Goal: Obtain resource: Download file/media

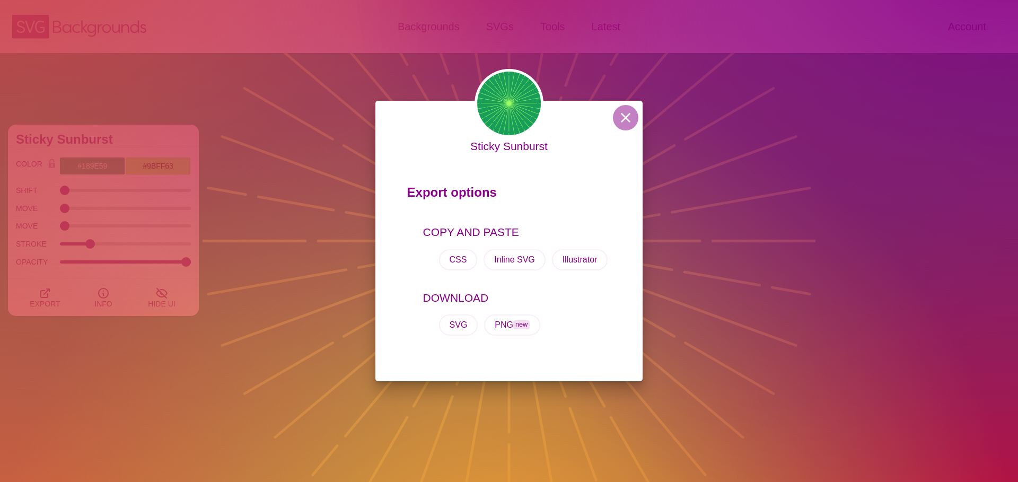
click at [791, 218] on div "Sticky Sunburst Export options COPY AND PASTE CSS Inline SVG Illustrator DOWNLO…" at bounding box center [509, 241] width 1018 height 482
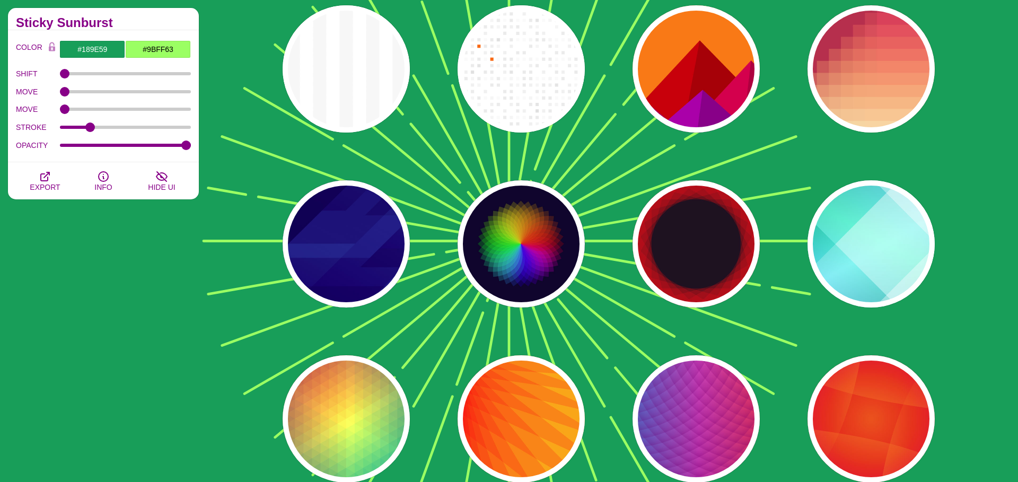
scroll to position [8513, 0]
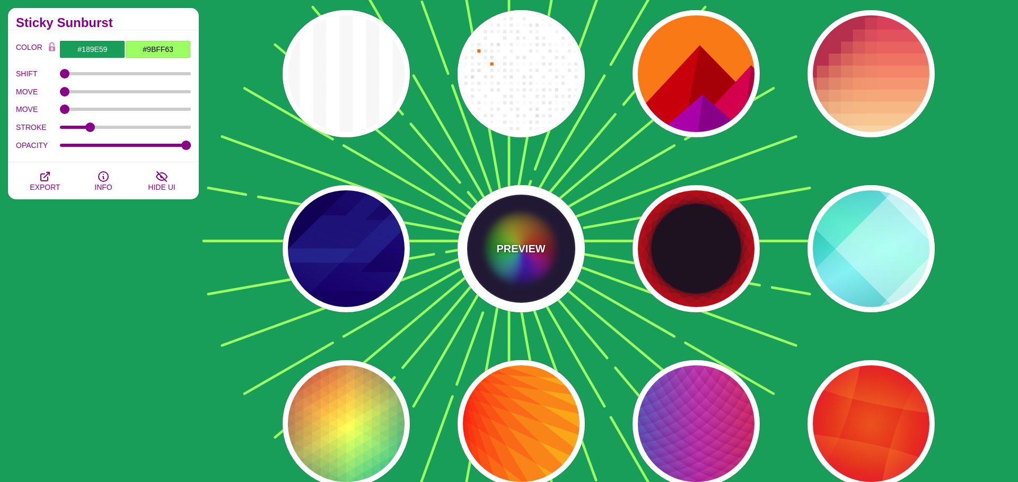
click at [535, 229] on div "PREVIEW" at bounding box center [521, 248] width 127 height 127
type input "#0C092B"
type input "#FF0000"
type input "#00DDFF"
type input "#FFFF00"
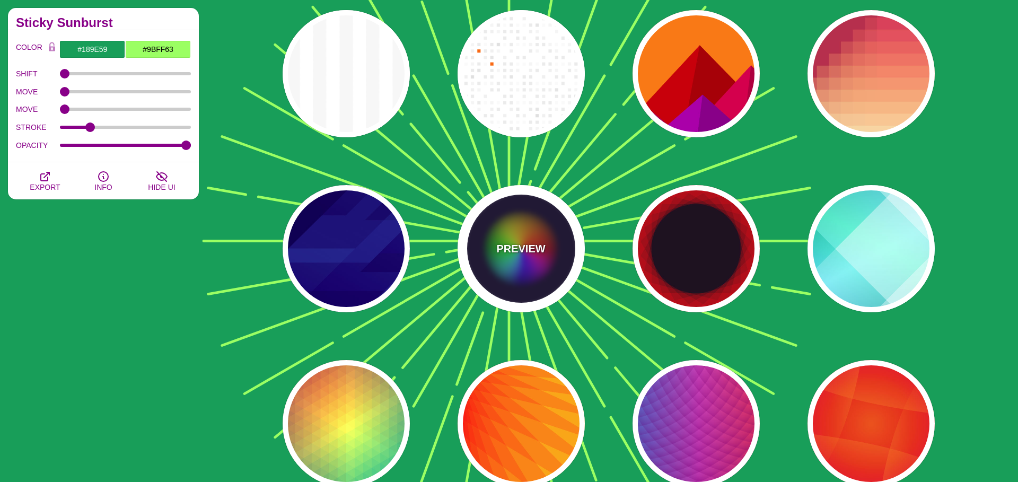
type input "0.2"
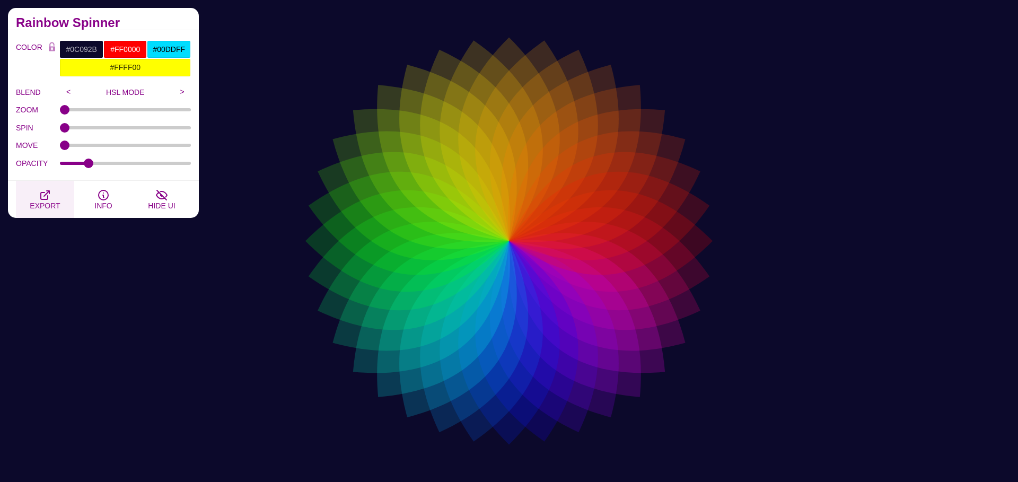
click at [41, 208] on span "EXPORT" at bounding box center [45, 205] width 30 height 8
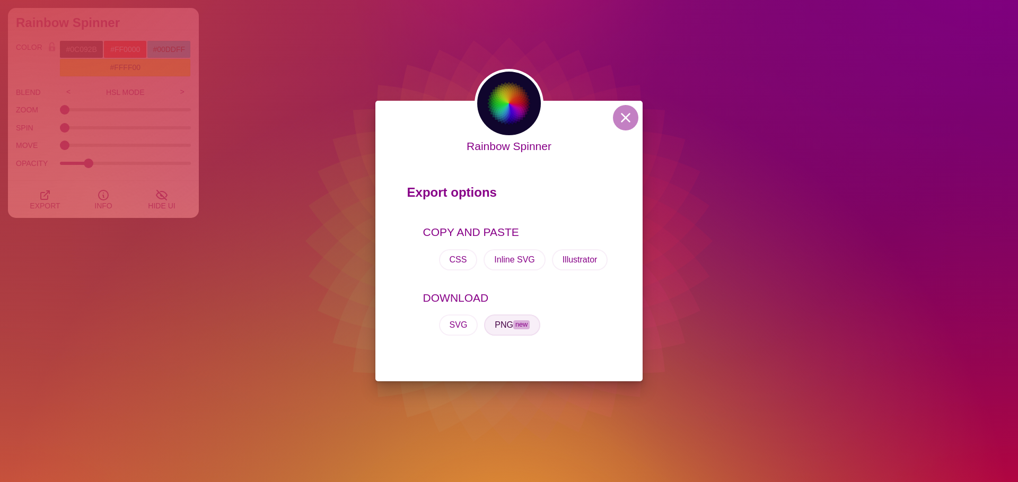
click at [503, 321] on button "PNG new" at bounding box center [512, 324] width 56 height 21
click at [214, 223] on div "Rainbow Spinner Export options COPY AND PASTE CSS Inline SVG Illustrator DOWNLO…" at bounding box center [509, 241] width 1018 height 482
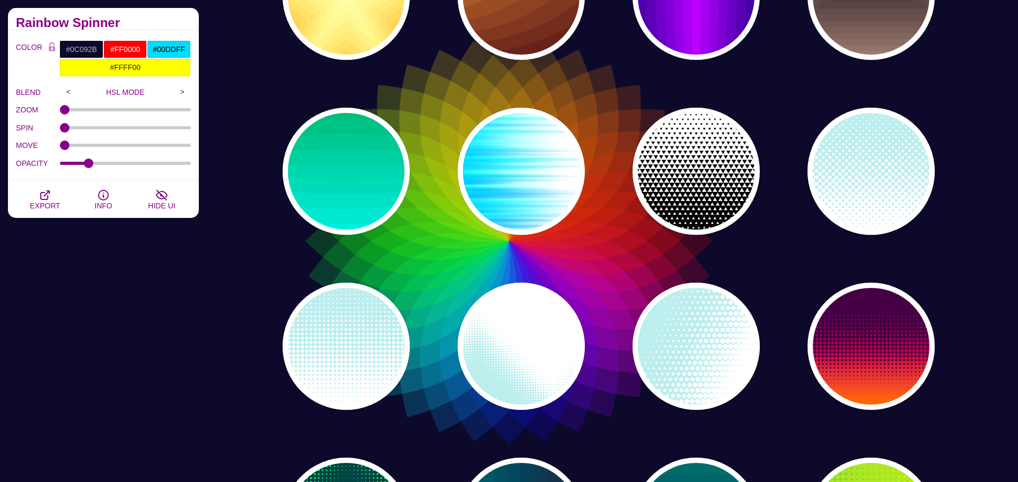
scroll to position [5792, 0]
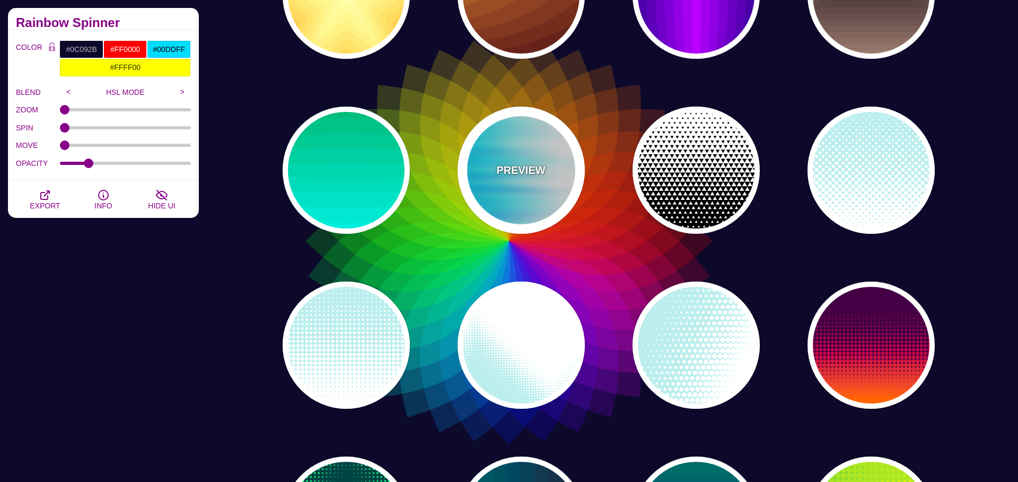
click at [497, 151] on div "PREVIEW" at bounding box center [521, 170] width 127 height 127
type input "#FFFFFF"
type input "#0099FF"
type input "#00FFFF"
type input "0.5"
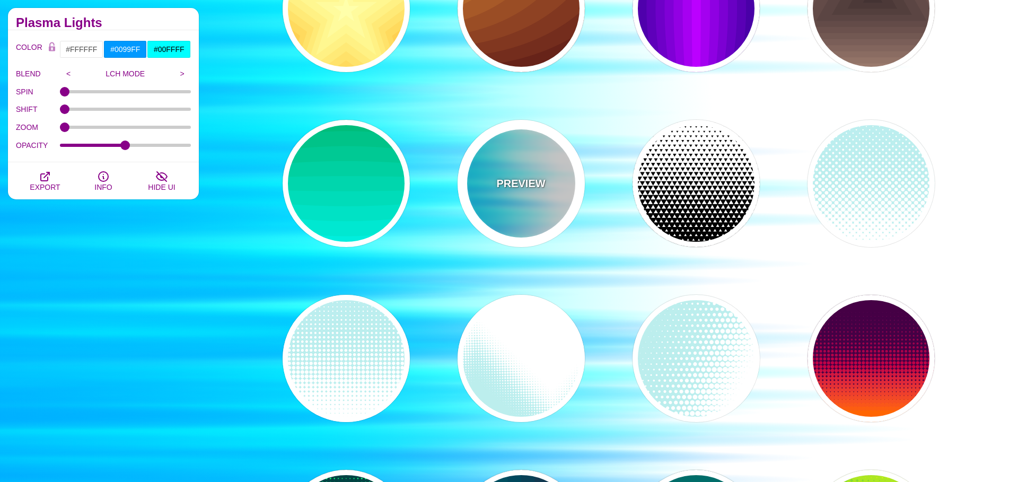
scroll to position [5894, 0]
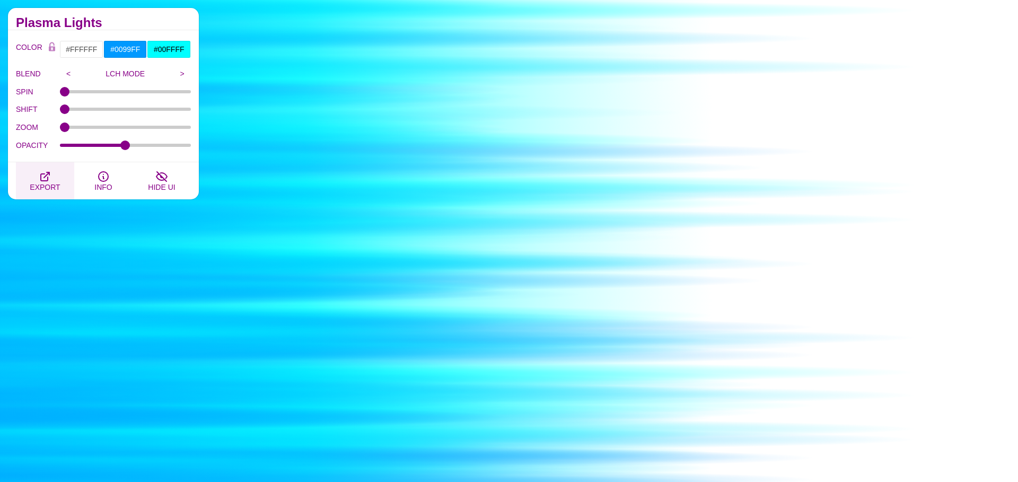
click at [35, 181] on button "EXPORT" at bounding box center [45, 180] width 58 height 37
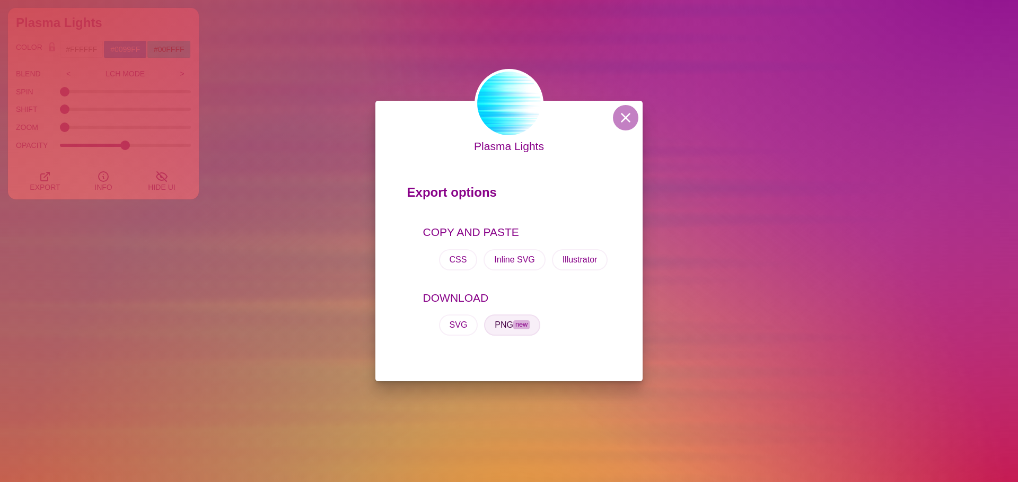
click at [510, 323] on button "PNG new" at bounding box center [512, 324] width 56 height 21
click at [287, 250] on div "Plasma Lights Export options COPY AND PASTE CSS Inline SVG Illustrator DOWNLOAD…" at bounding box center [509, 241] width 1018 height 482
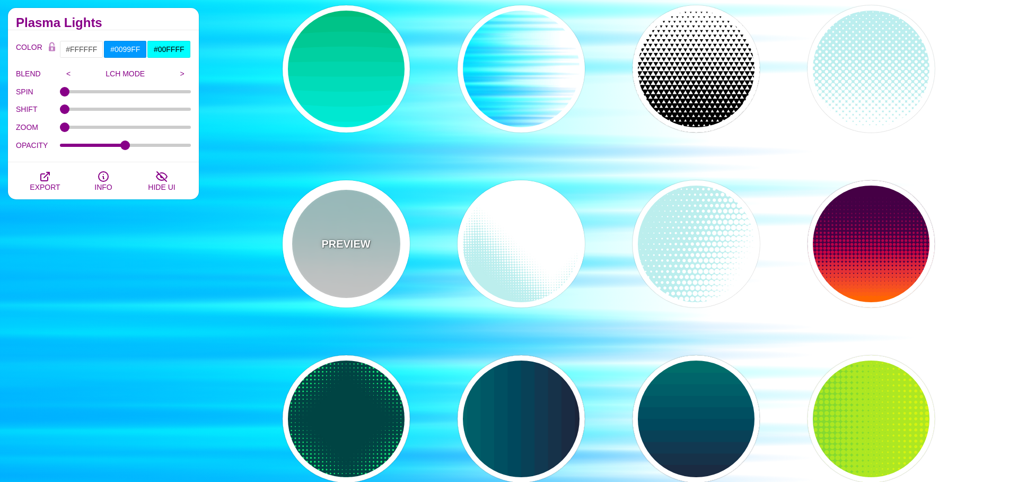
click at [287, 250] on div "PREVIEW" at bounding box center [346, 243] width 127 height 127
type input "#BBEEEE"
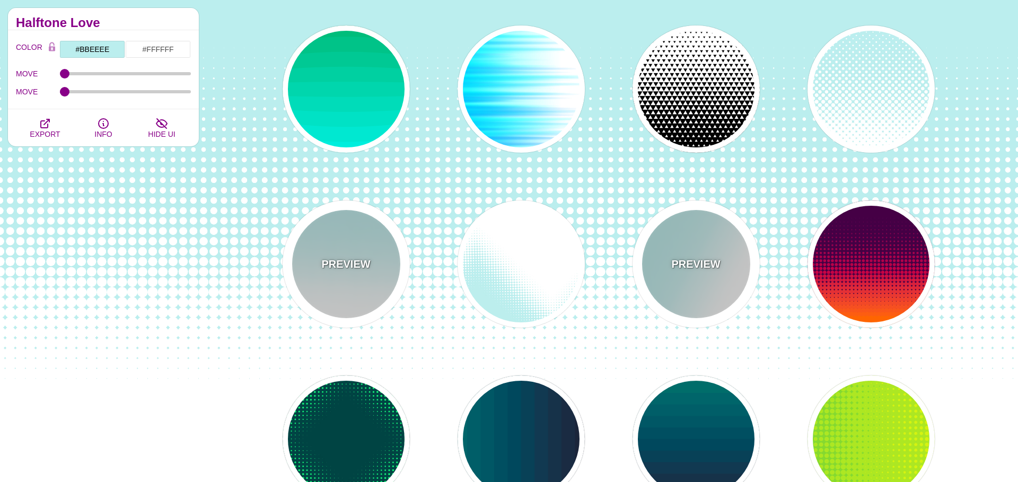
scroll to position [5875, 0]
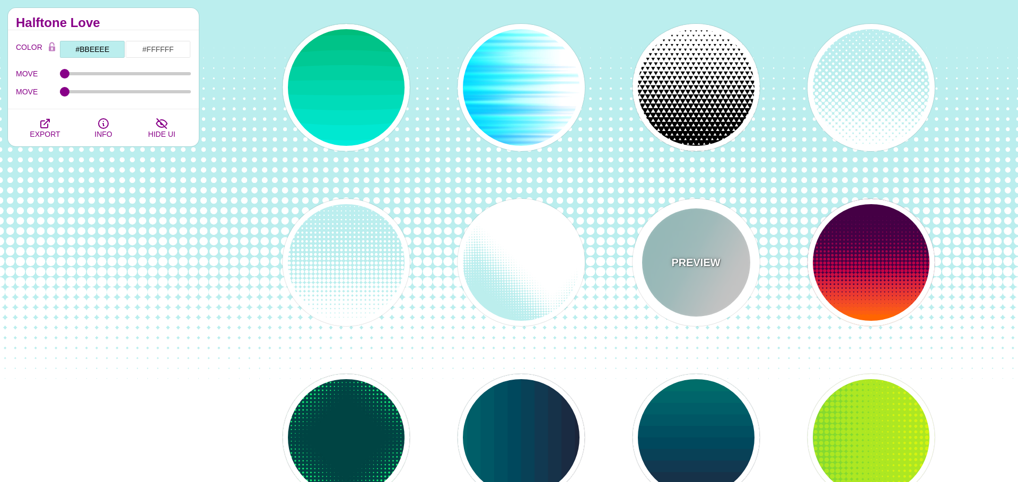
click at [700, 264] on p "PREVIEW" at bounding box center [695, 263] width 49 height 16
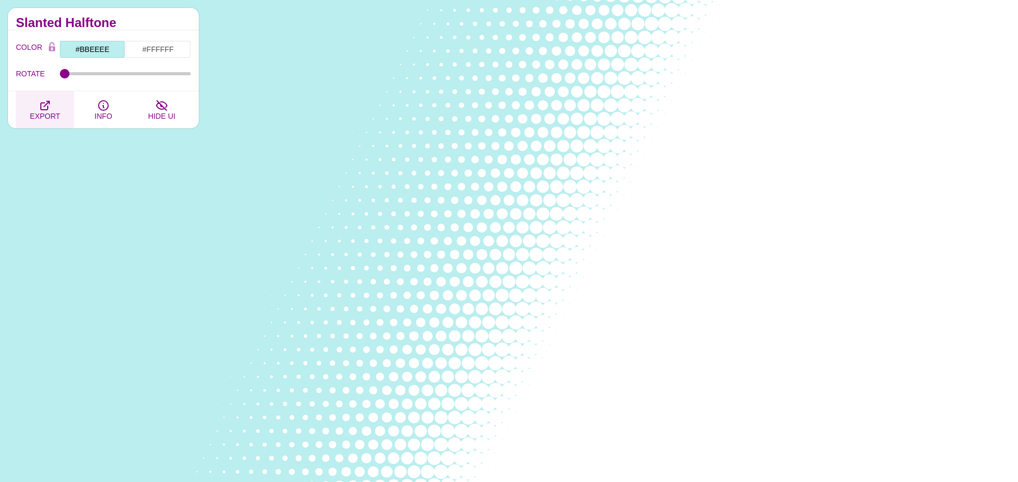
click at [48, 117] on span "EXPORT" at bounding box center [45, 116] width 30 height 8
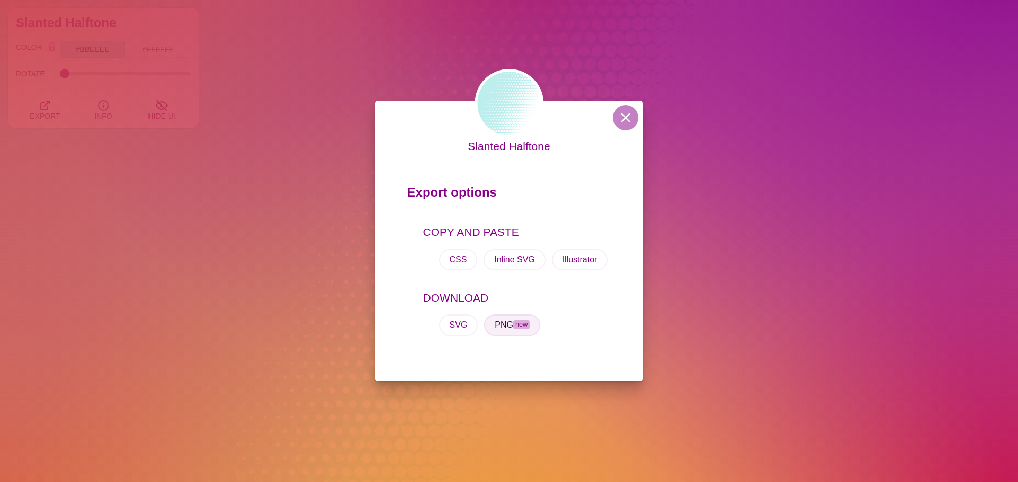
click at [512, 329] on button "PNG new" at bounding box center [512, 324] width 56 height 21
click at [258, 94] on div "Slanted Halftone Export options COPY AND PASTE CSS Inline SVG Illustrator DOWNL…" at bounding box center [509, 241] width 1018 height 482
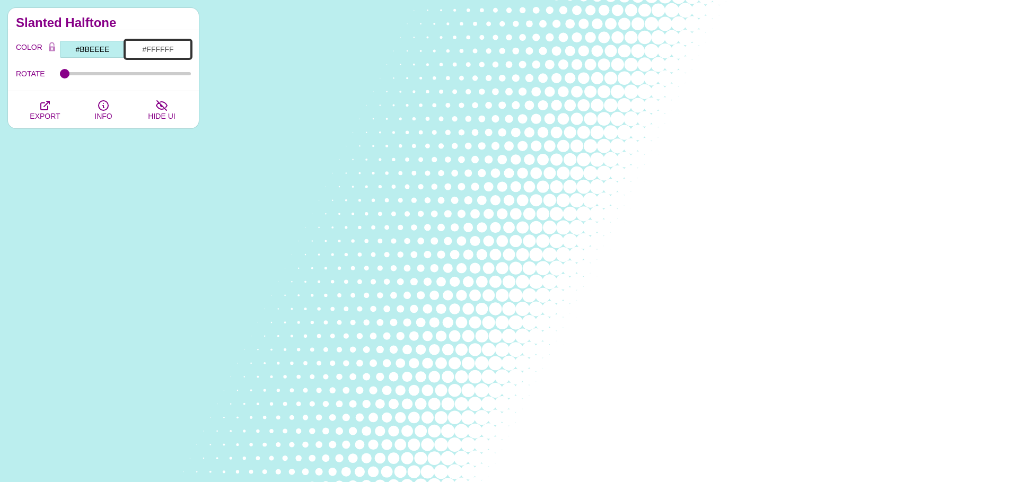
click at [149, 57] on input "#FFFFFF" at bounding box center [158, 49] width 66 height 18
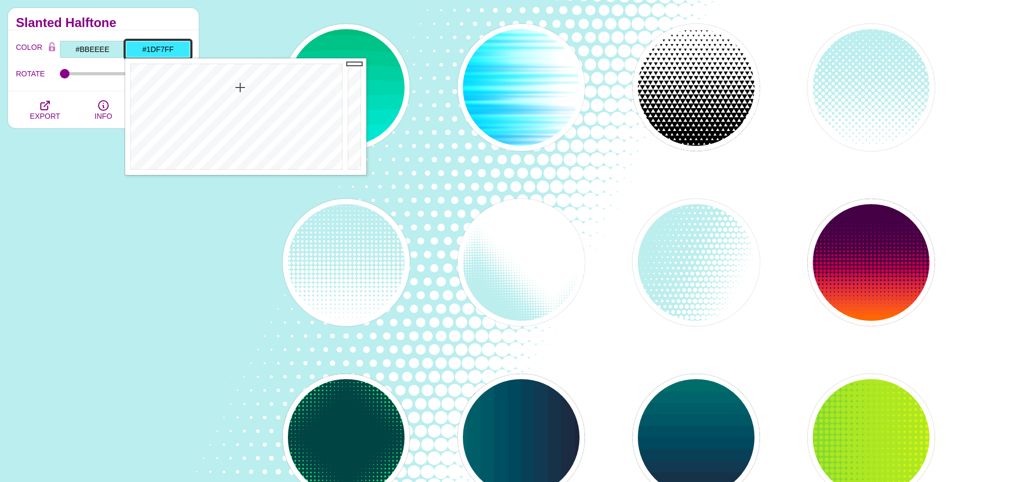
type input "#1CF7FF"
drag, startPoint x: 240, startPoint y: 87, endPoint x: 238, endPoint y: 75, distance: 12.5
click at [238, 75] on div at bounding box center [235, 116] width 220 height 117
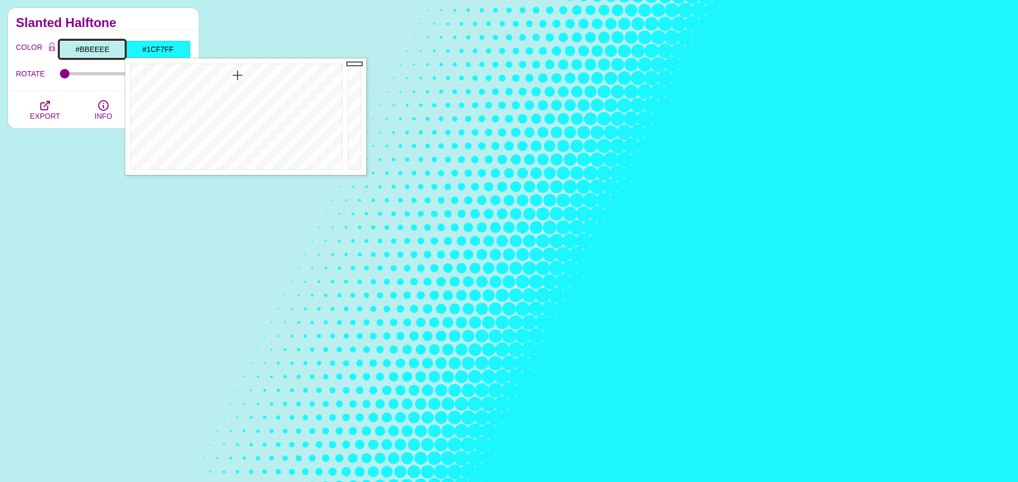
click at [90, 47] on input "#BBEEEE" at bounding box center [92, 49] width 66 height 18
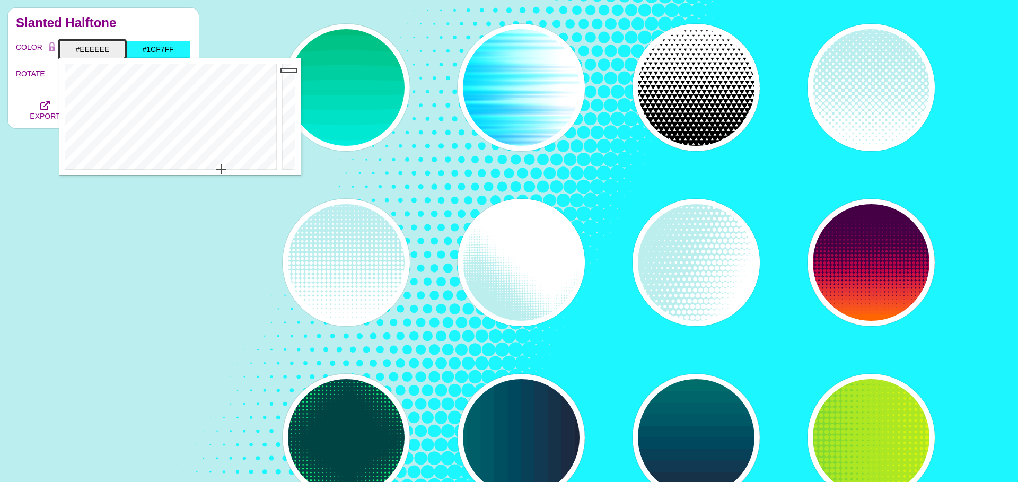
drag, startPoint x: 221, startPoint y: 127, endPoint x: 220, endPoint y: 251, distance: 124.1
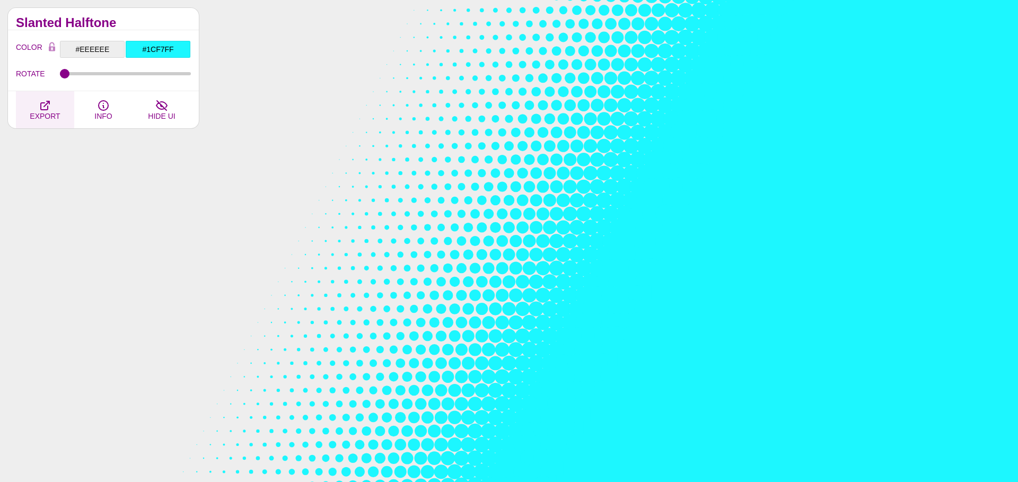
click at [51, 105] on icon "button" at bounding box center [45, 105] width 13 height 13
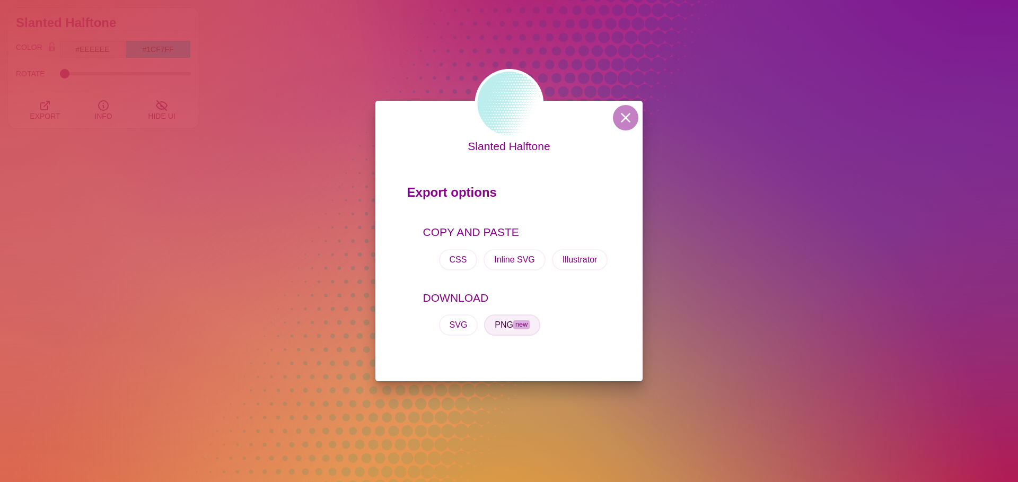
click at [502, 319] on button "PNG new" at bounding box center [512, 324] width 56 height 21
click at [341, 69] on div "Slanted Halftone Export options COPY AND PASTE CSS Inline SVG Illustrator DOWNL…" at bounding box center [509, 241] width 1018 height 482
click at [341, 69] on div "PREVIEW" at bounding box center [346, 87] width 127 height 127
type input "#00AA55"
type input "#22FFFF"
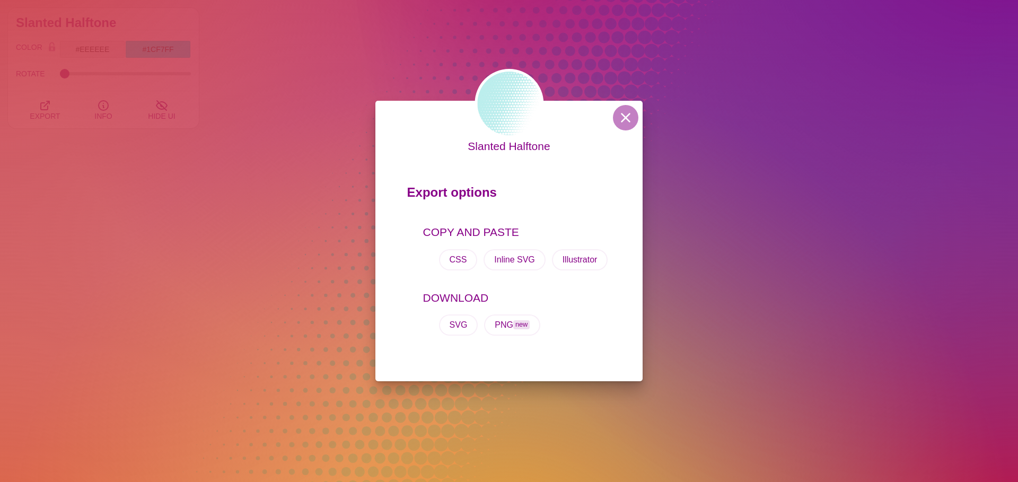
type input "1"
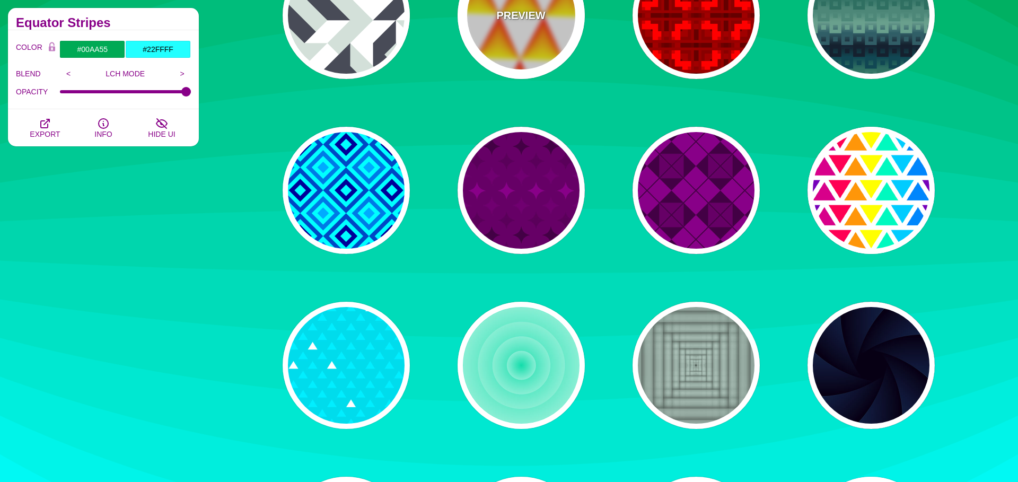
scroll to position [3873, 0]
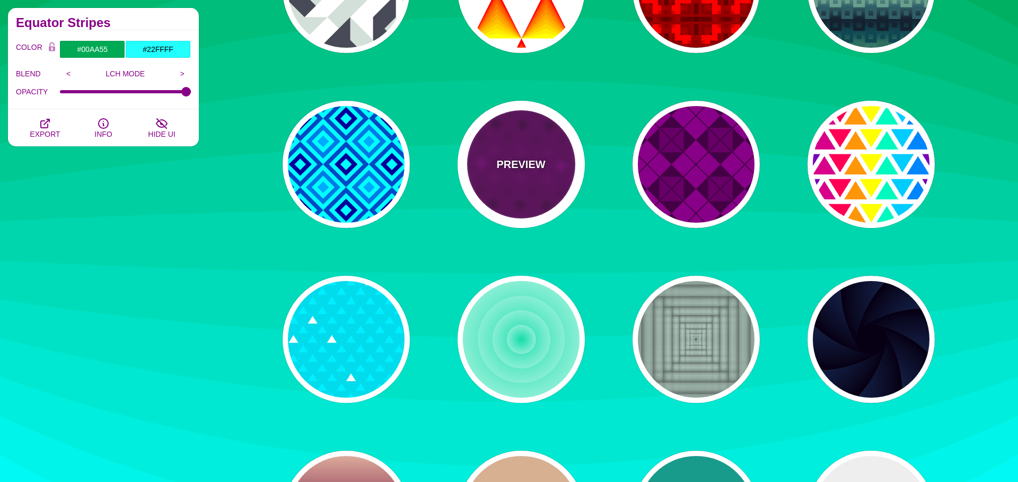
click at [539, 183] on div "PREVIEW" at bounding box center [521, 164] width 127 height 127
type input "#660066"
type input "#880088"
type input "#440044"
type input "0"
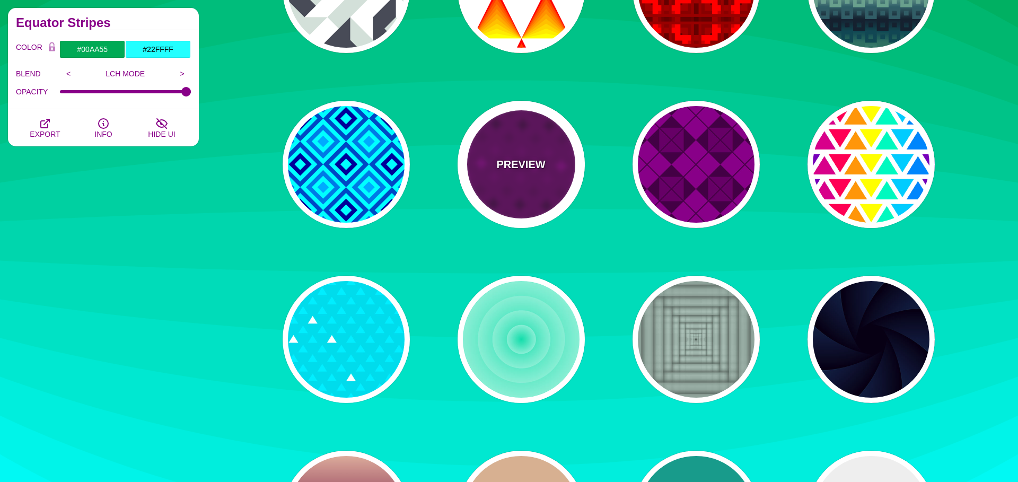
type input "1"
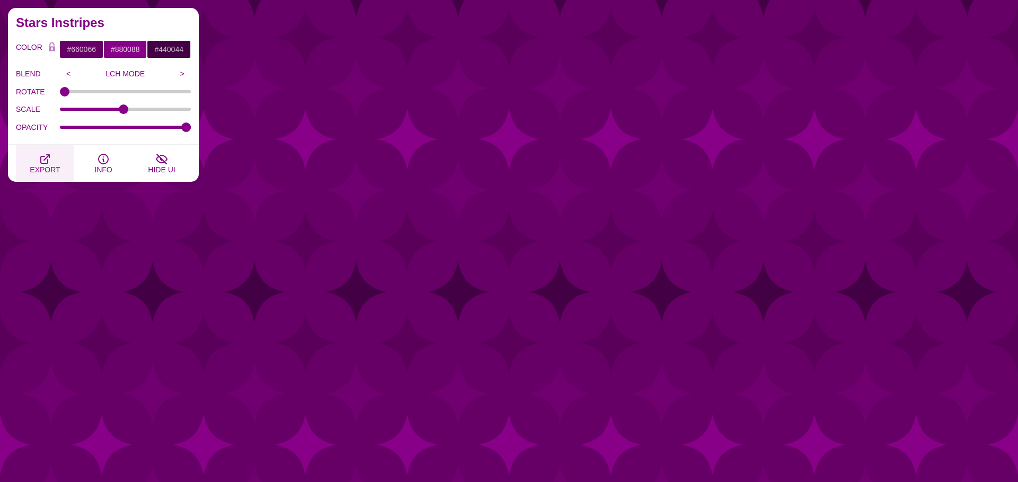
click at [44, 165] on span "EXPORT" at bounding box center [45, 169] width 30 height 8
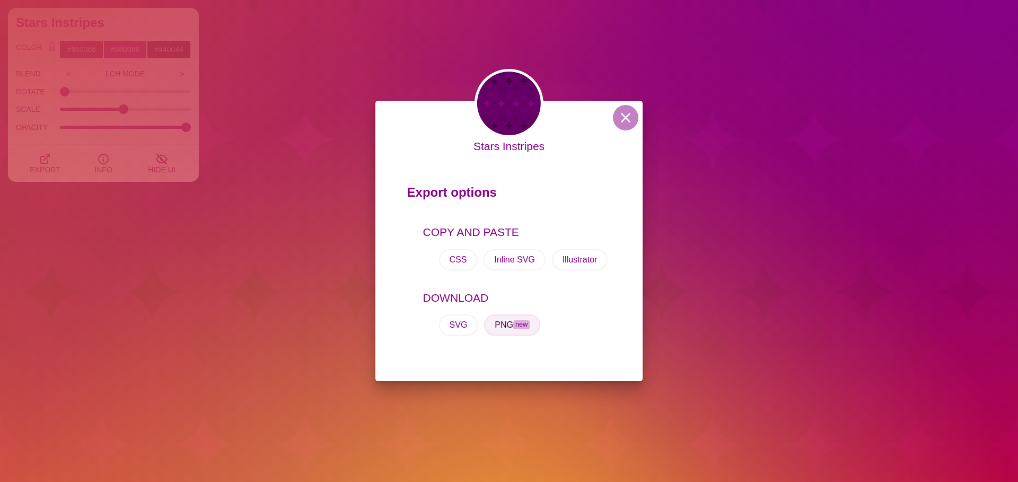
click at [501, 327] on button "PNG new" at bounding box center [512, 324] width 56 height 21
click at [178, 267] on div "Stars Instripes Export options COPY AND PASTE CSS Inline SVG Illustrator DOWNLO…" at bounding box center [509, 241] width 1018 height 482
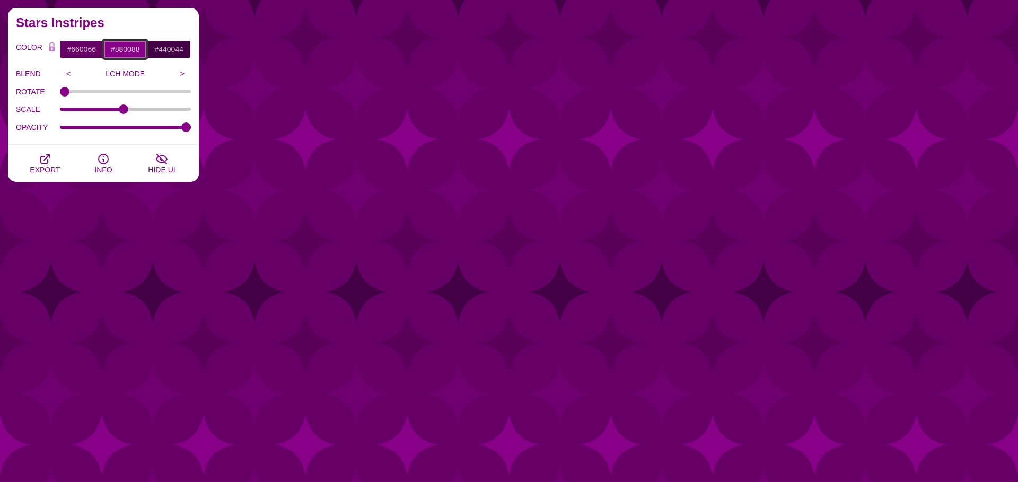
click at [127, 49] on input "#880088" at bounding box center [125, 49] width 44 height 18
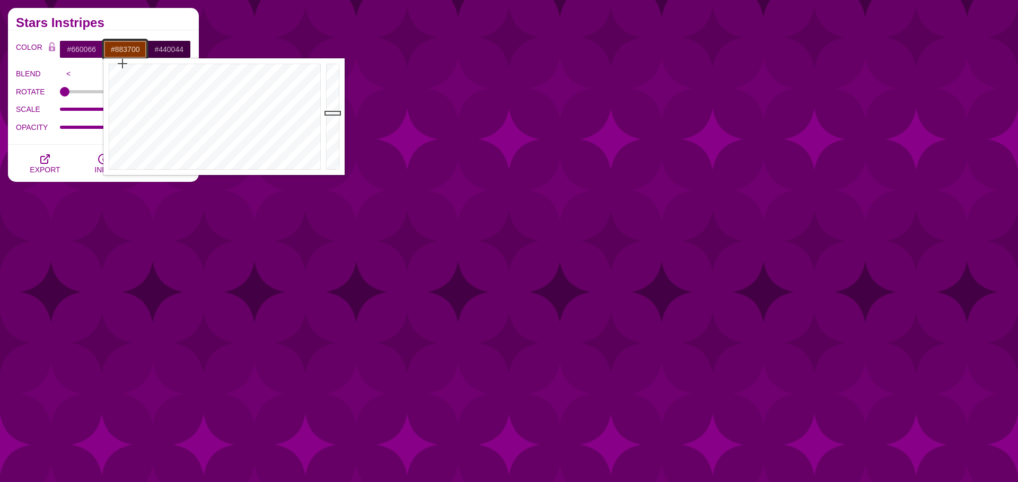
type input "#883900"
drag, startPoint x: 147, startPoint y: 76, endPoint x: 124, endPoint y: 43, distance: 40.3
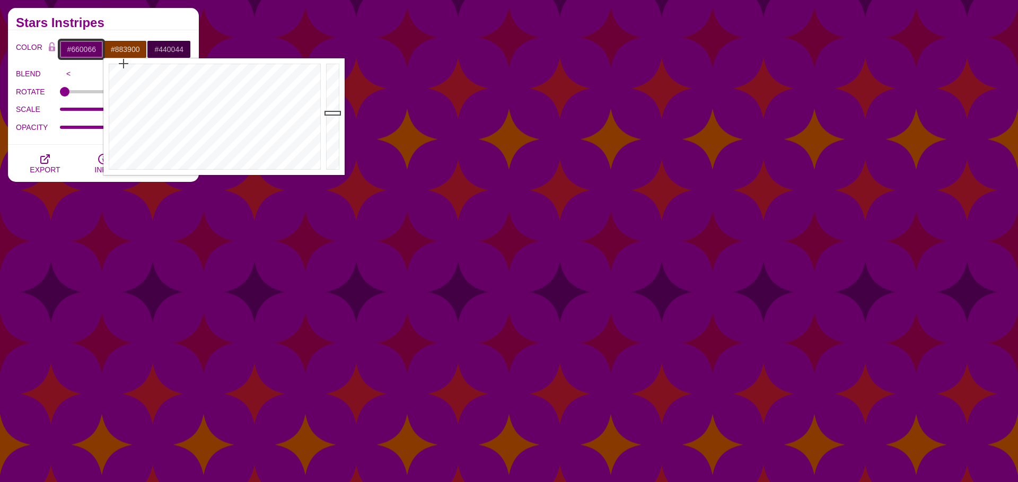
click at [87, 41] on input "#660066" at bounding box center [81, 49] width 44 height 18
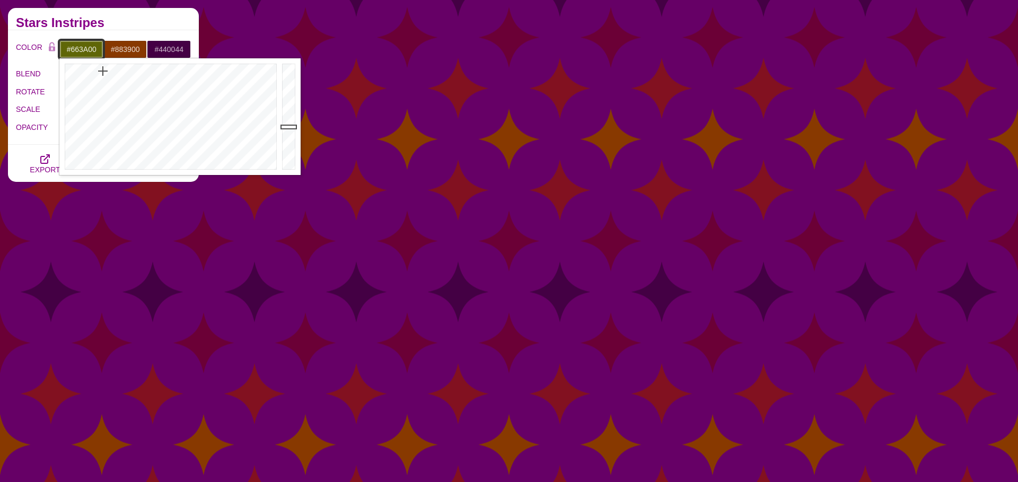
type input "#663800"
drag, startPoint x: 103, startPoint y: 71, endPoint x: 84, endPoint y: 57, distance: 23.4
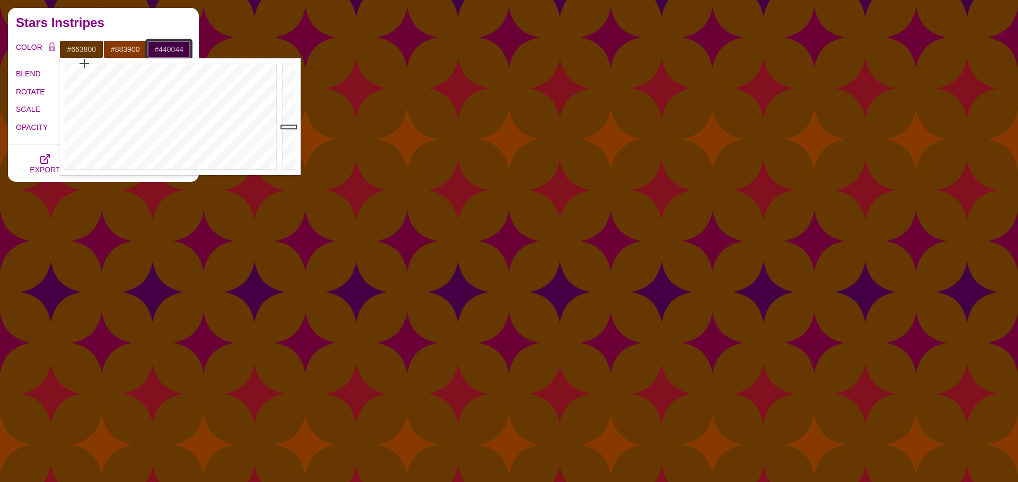
click at [176, 55] on input "#440044" at bounding box center [169, 49] width 44 height 18
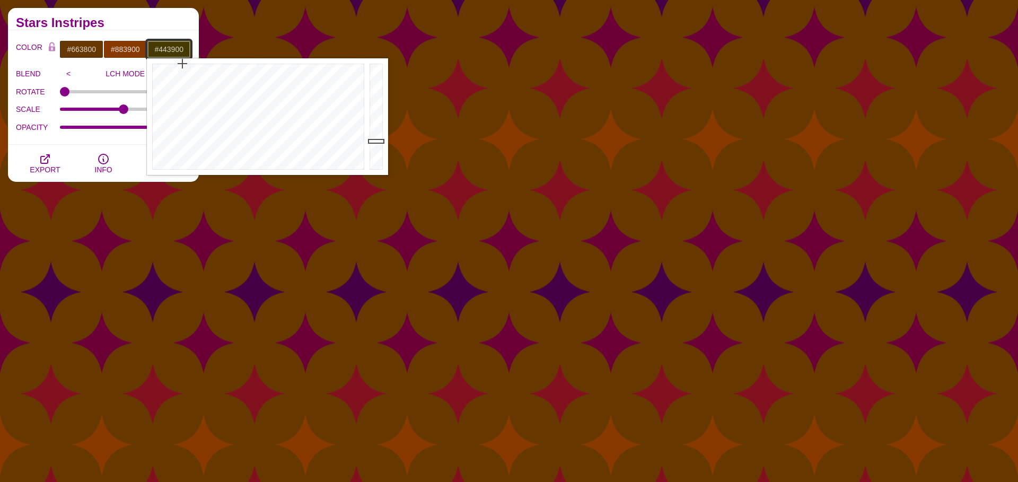
drag, startPoint x: 182, startPoint y: 85, endPoint x: 182, endPoint y: 49, distance: 36.1
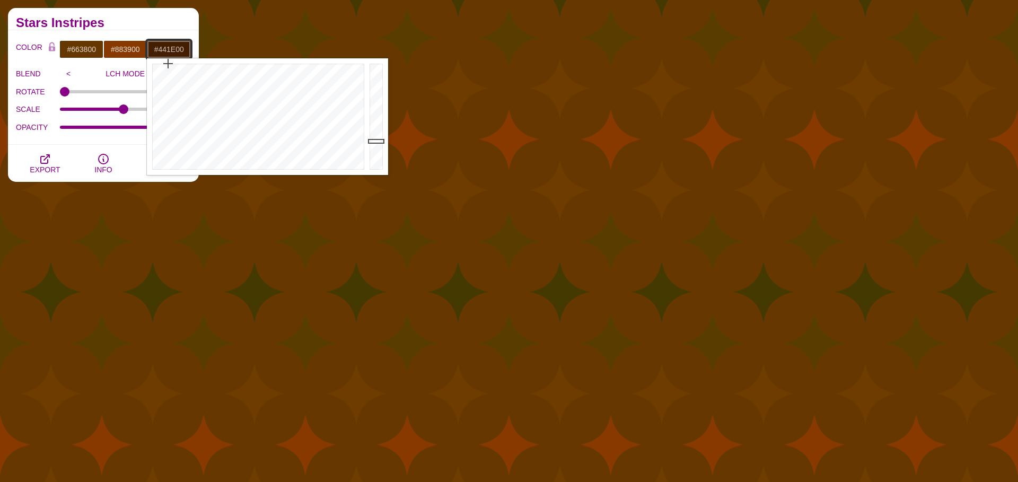
drag, startPoint x: 168, startPoint y: 82, endPoint x: 168, endPoint y: 52, distance: 29.7
type input "#441D00"
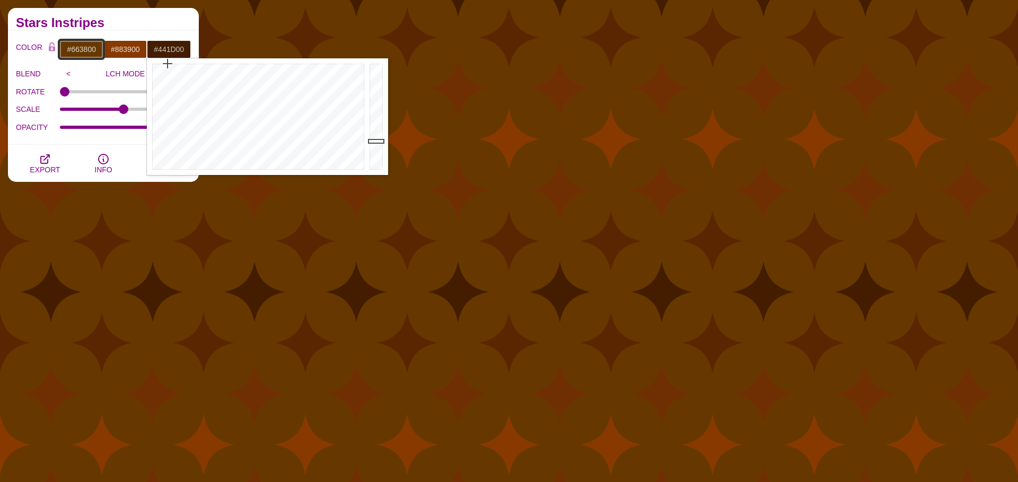
click at [89, 52] on input "#663800" at bounding box center [81, 49] width 44 height 18
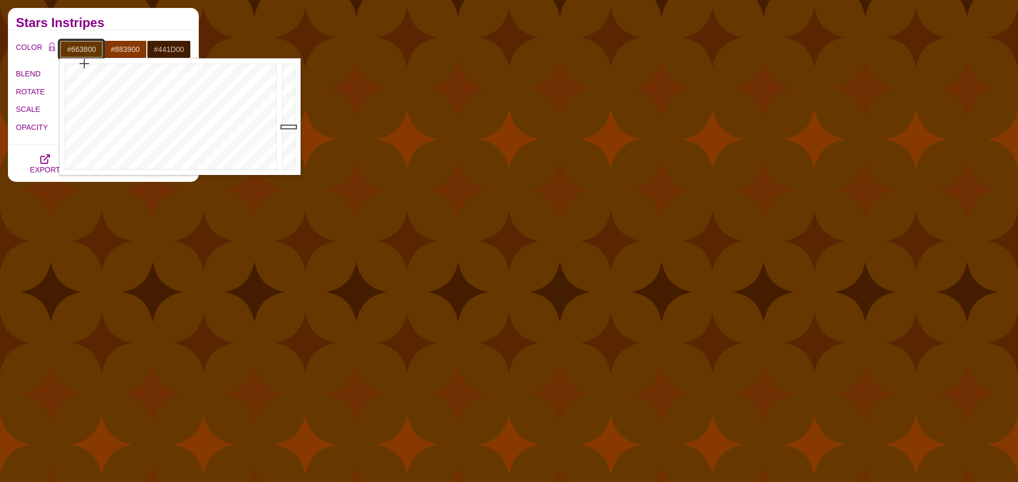
type input "#E57E00"
click at [287, 74] on div at bounding box center [289, 116] width 21 height 117
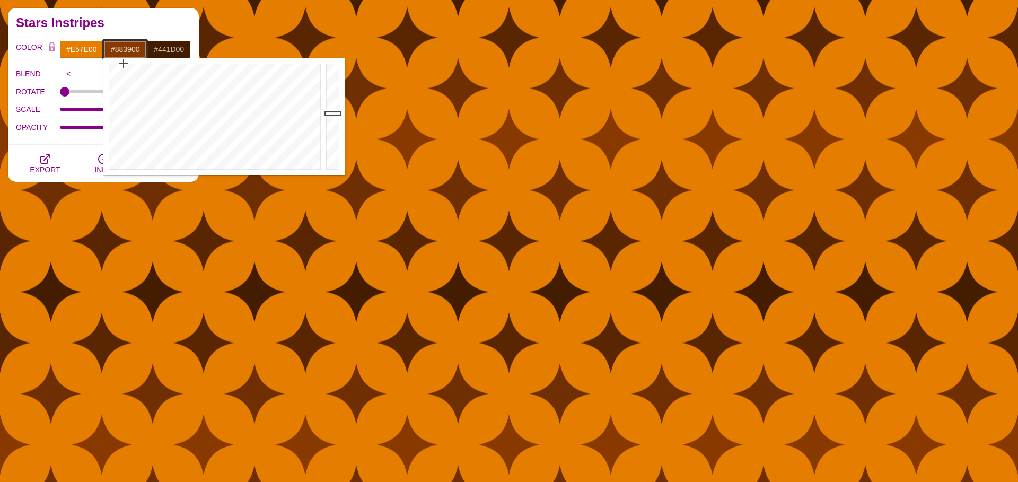
click at [128, 43] on input "#883900" at bounding box center [125, 49] width 44 height 18
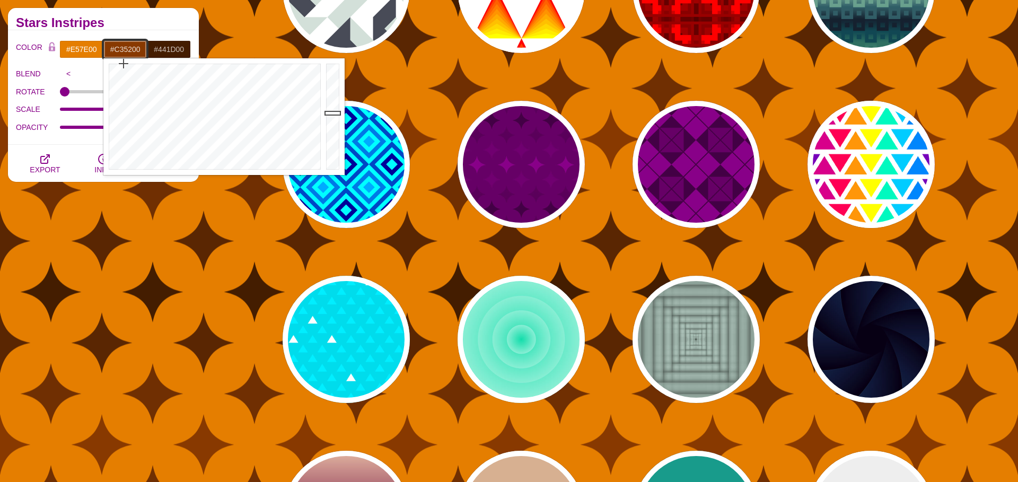
click at [337, 89] on div at bounding box center [333, 116] width 21 height 117
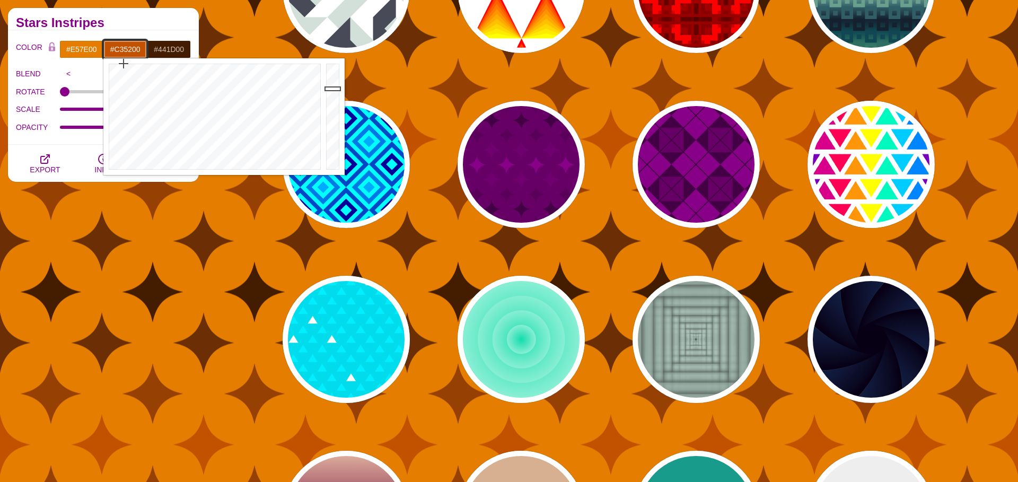
type input "#E76100"
click at [332, 74] on div at bounding box center [333, 116] width 21 height 117
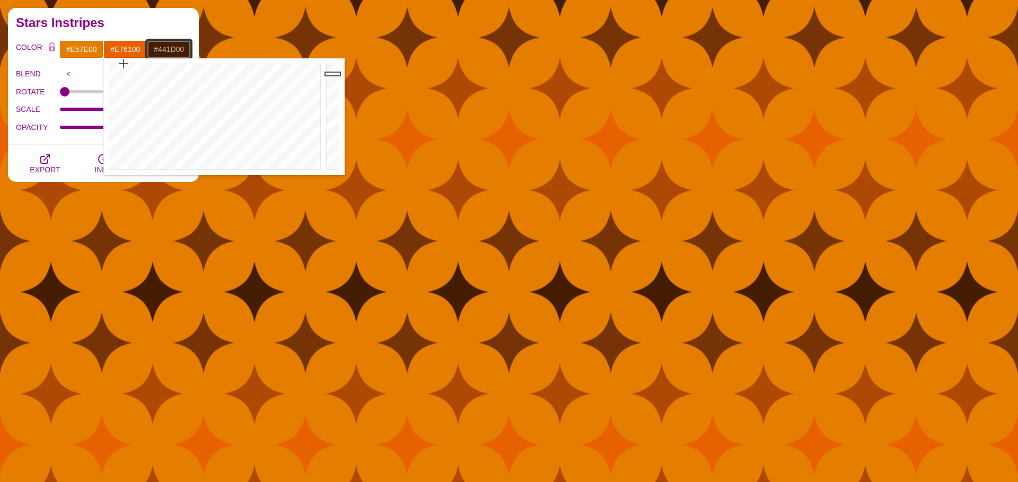
click at [173, 45] on input "#441D00" at bounding box center [169, 49] width 44 height 18
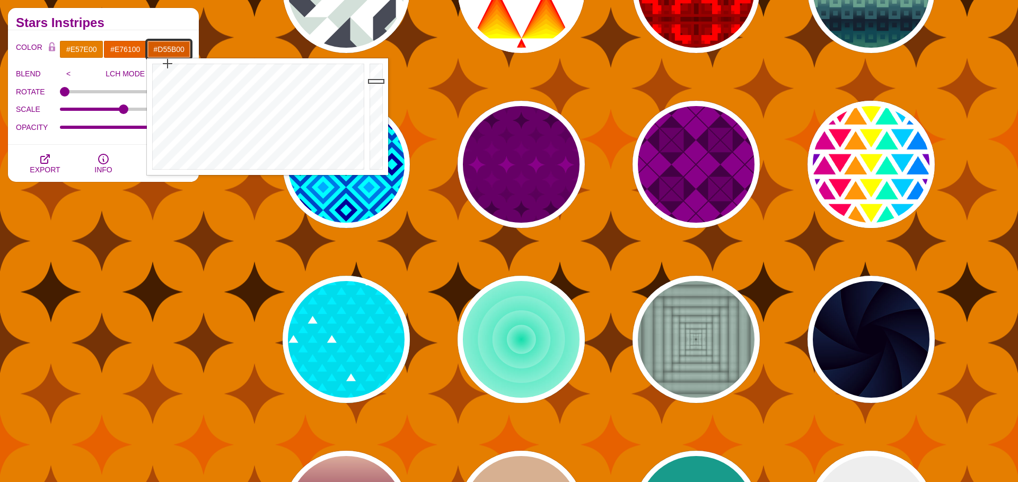
click at [375, 81] on div at bounding box center [377, 116] width 21 height 117
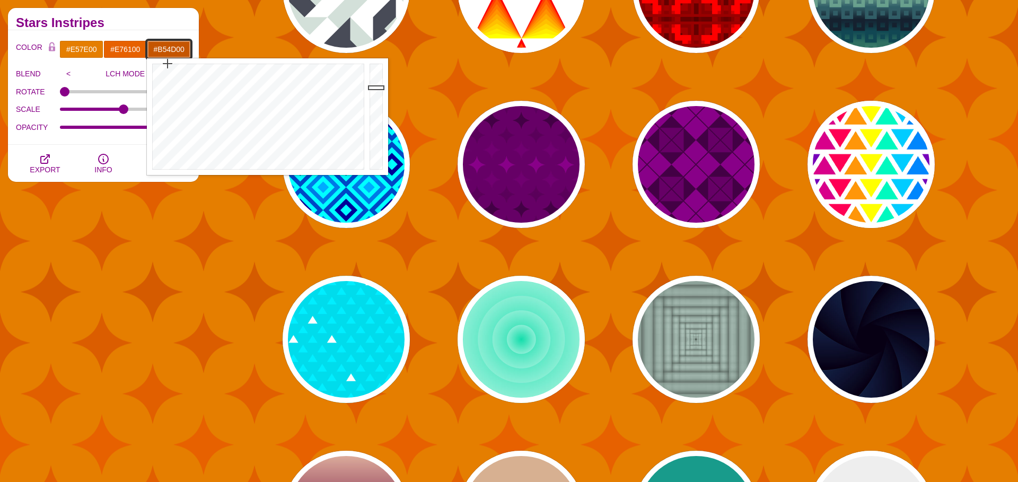
click at [375, 94] on div at bounding box center [377, 116] width 21 height 117
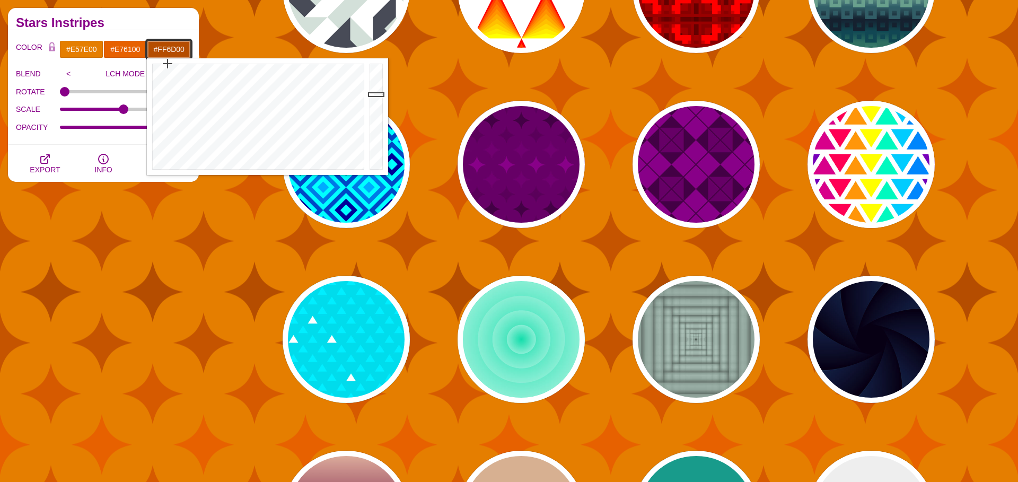
click at [375, 63] on div at bounding box center [377, 116] width 21 height 117
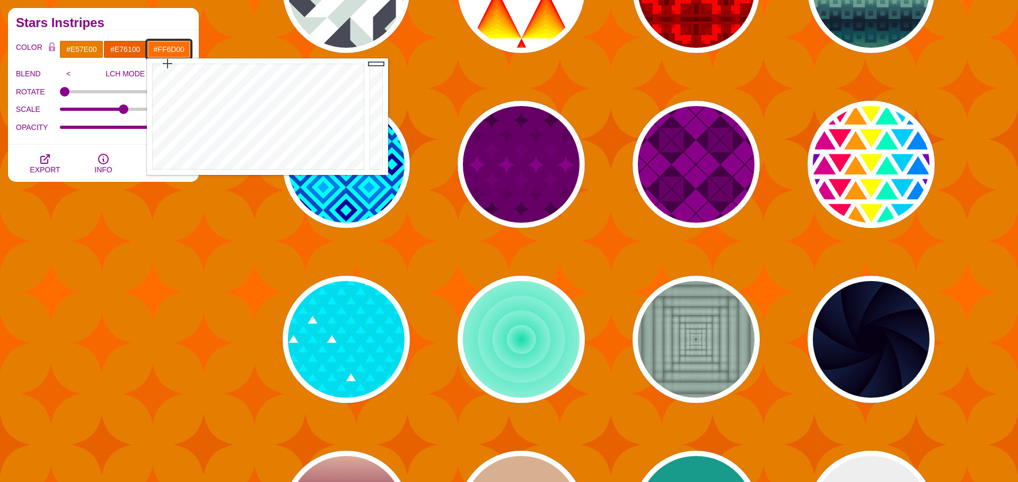
type input "#E96400"
click at [375, 73] on div at bounding box center [377, 116] width 21 height 117
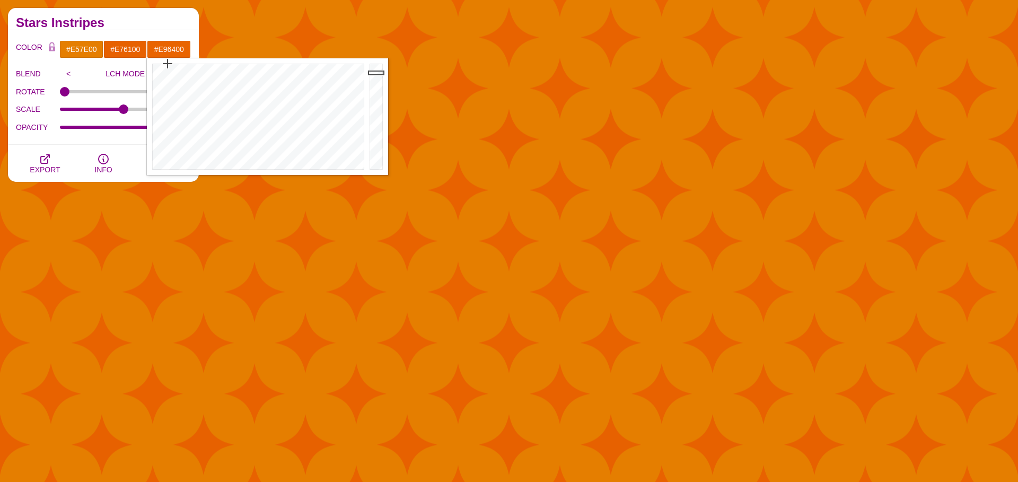
click at [167, 26] on h2 "Stars Instripes" at bounding box center [103, 23] width 175 height 8
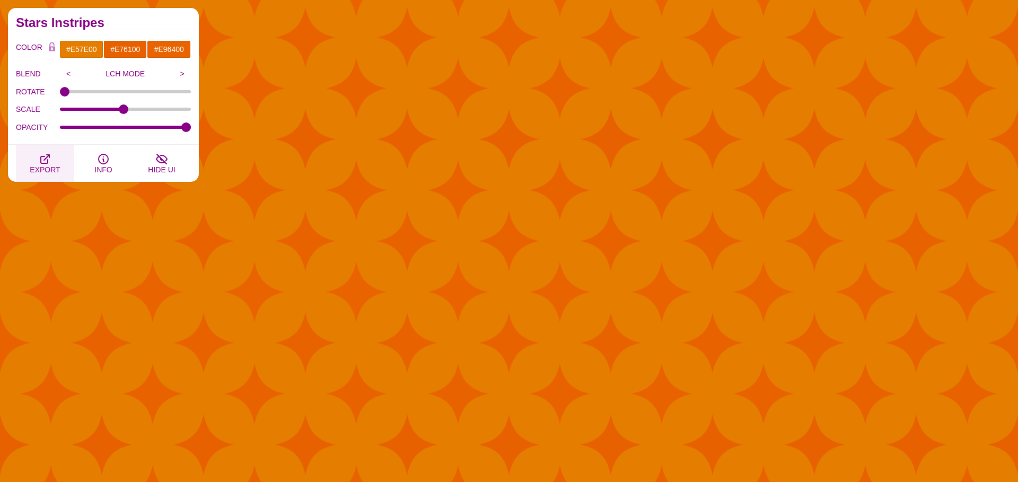
click at [50, 154] on icon "button" at bounding box center [45, 159] width 13 height 13
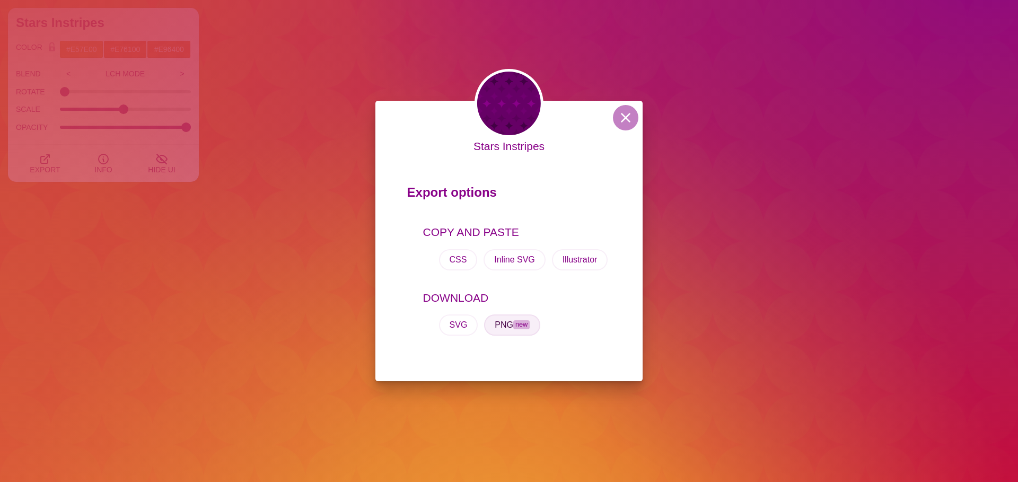
click at [505, 331] on button "PNG new" at bounding box center [512, 324] width 56 height 21
